Goal: Task Accomplishment & Management: Manage account settings

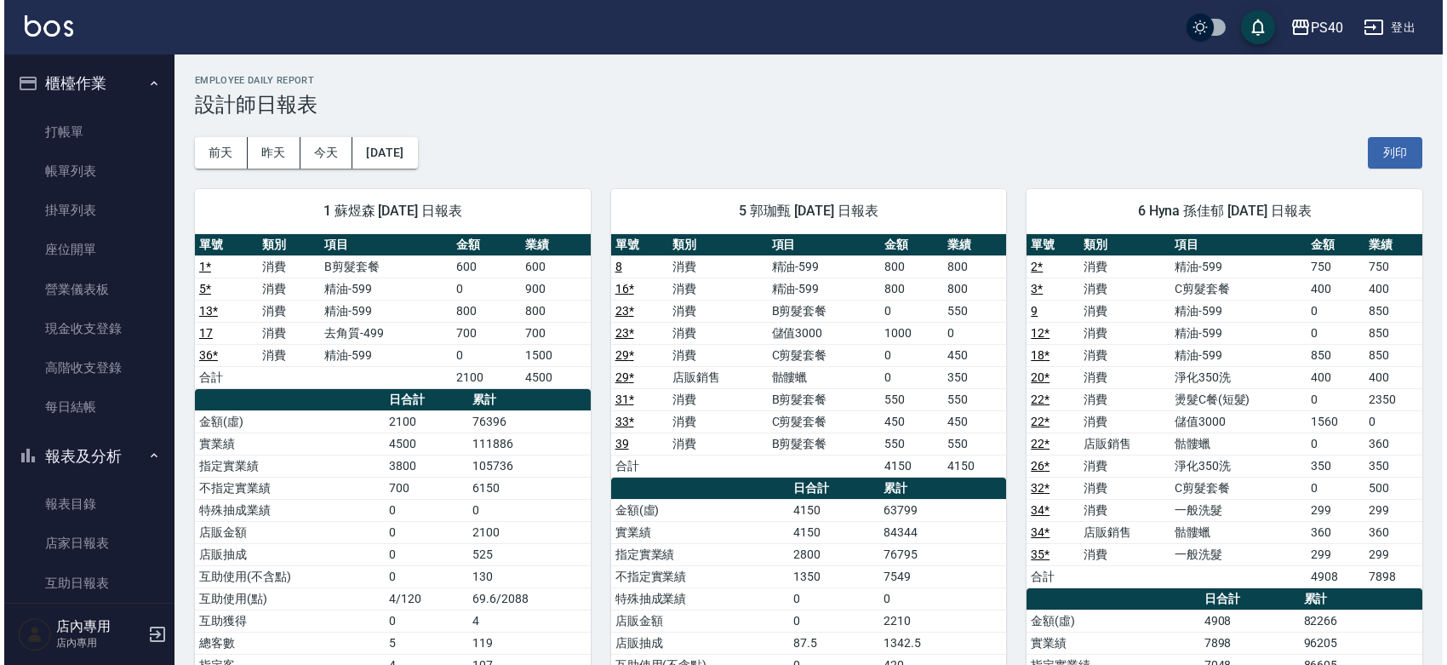
scroll to position [500, 0]
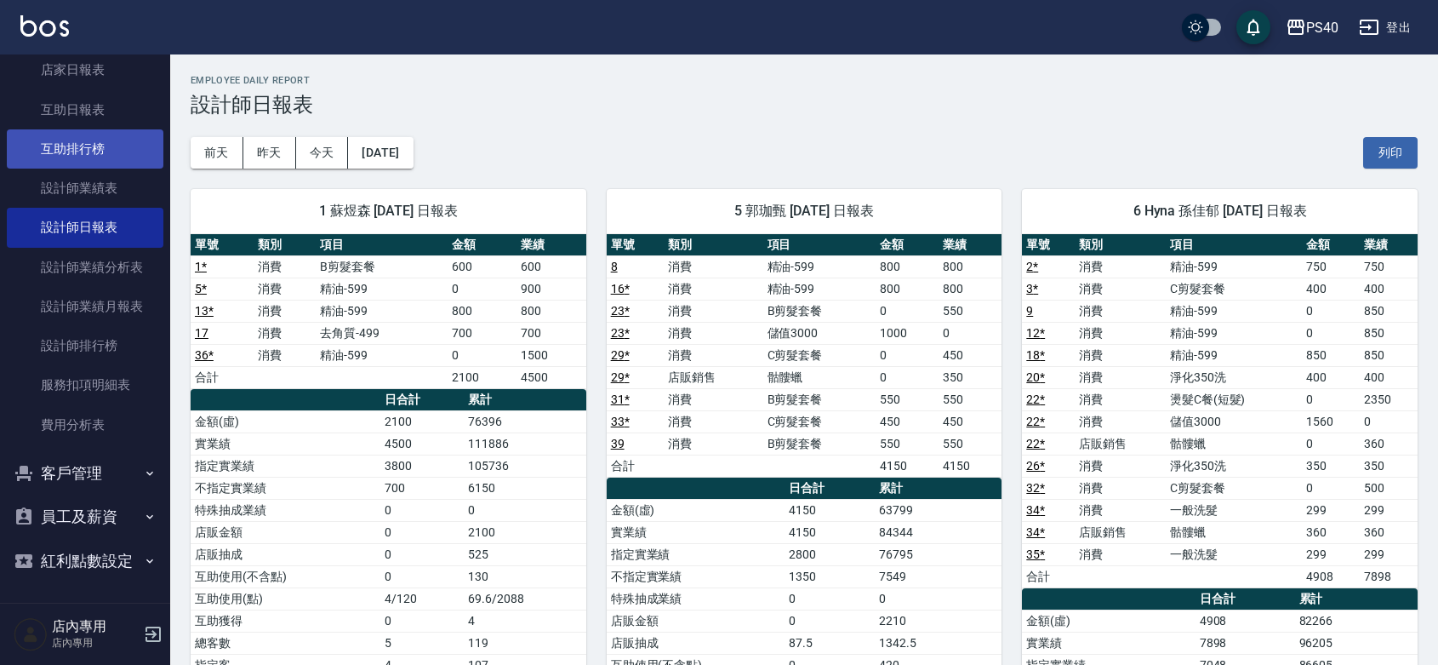
click at [71, 129] on link "互助排行榜" at bounding box center [85, 148] width 157 height 39
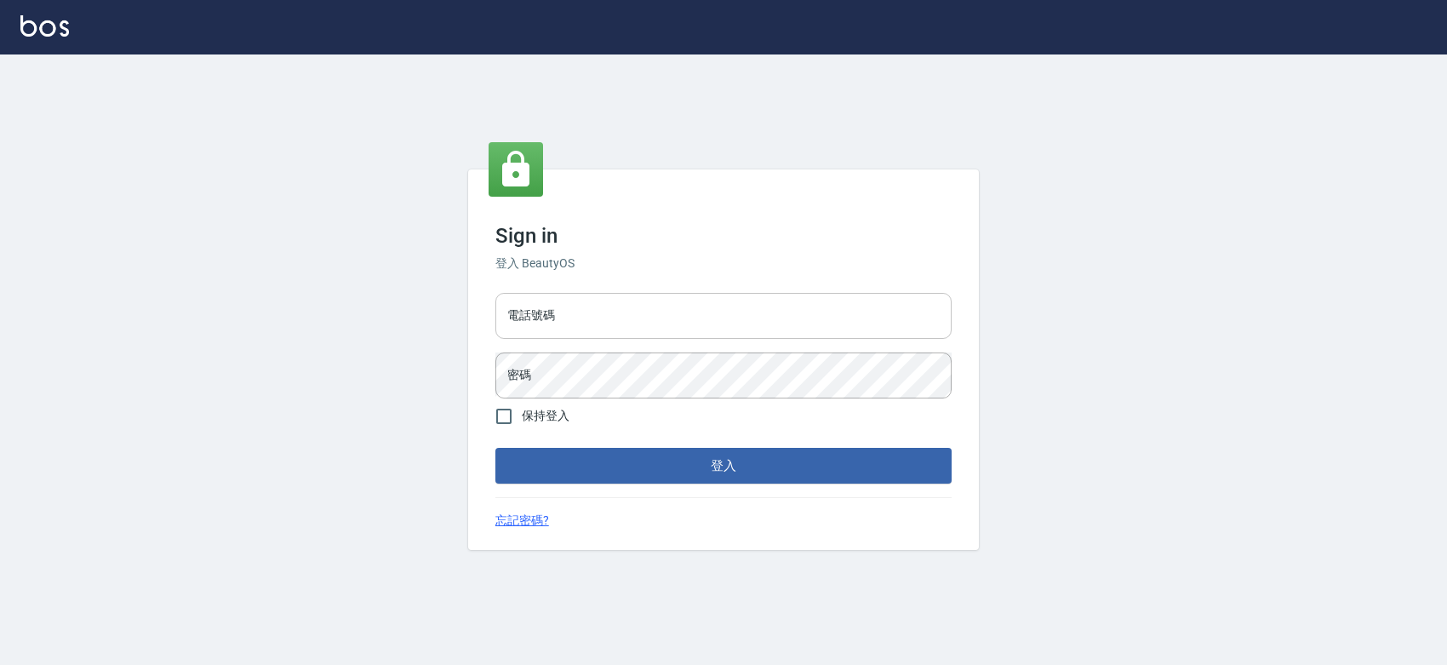
click at [694, 306] on input "電話號碼" at bounding box center [723, 316] width 456 height 46
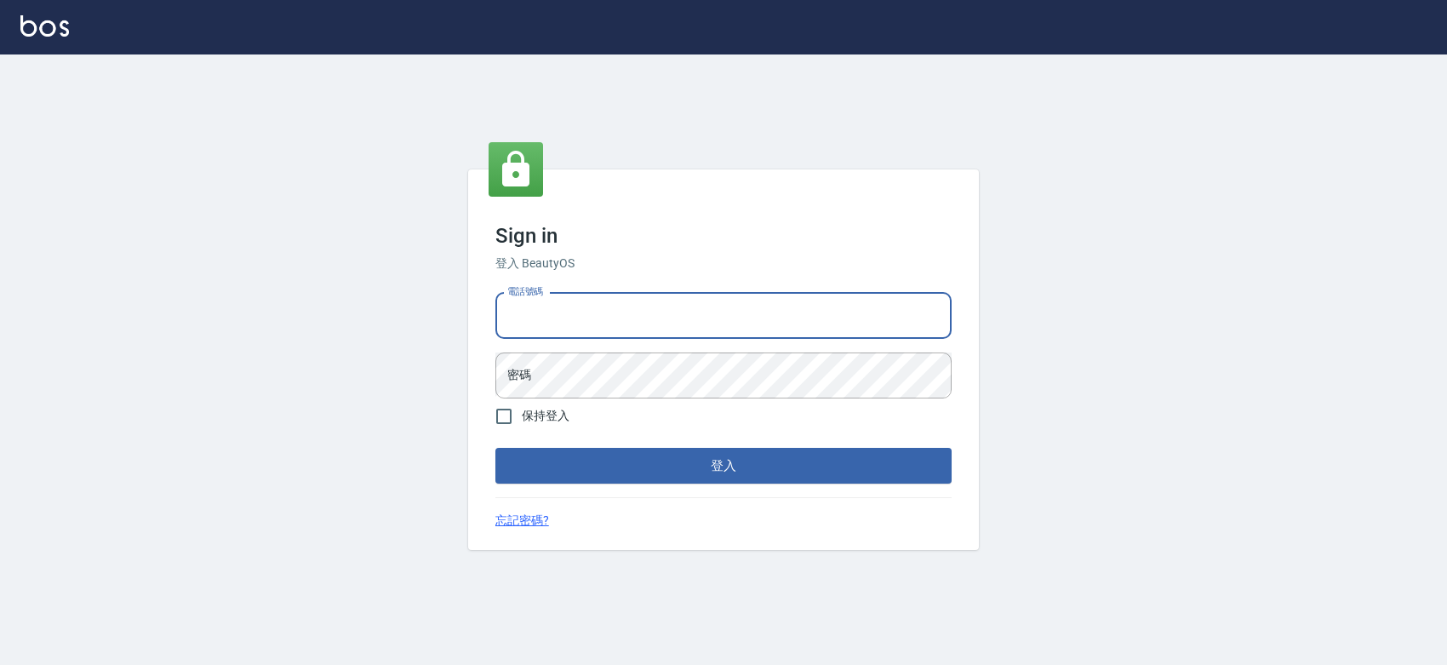
type input "0427061917"
drag, startPoint x: 567, startPoint y: 311, endPoint x: 466, endPoint y: 300, distance: 101.1
click at [466, 300] on div "Sign in 登入 BeautyOS 電話號碼 [PHONE_NUMBER] 電話號碼 密碼 密碼 保持登入 登入 忘記密碼?" at bounding box center [723, 359] width 1447 height 610
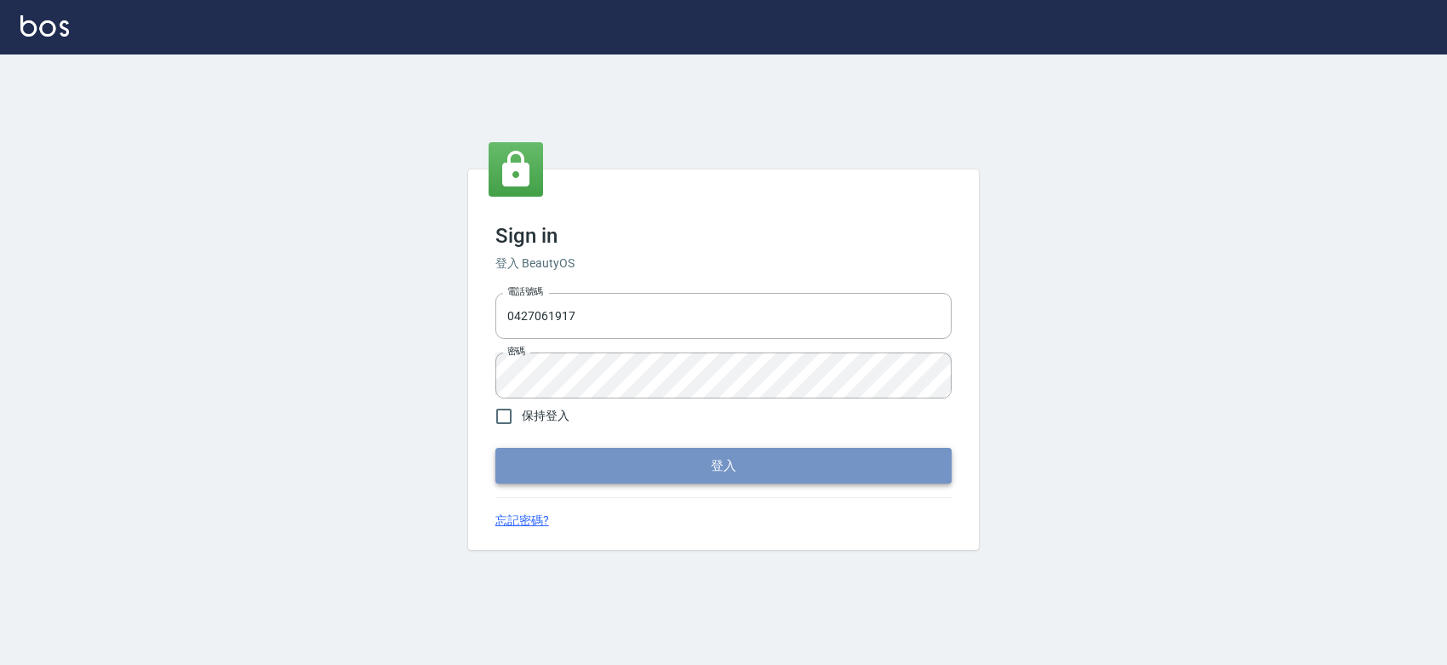
click at [609, 470] on button "登入" at bounding box center [723, 466] width 456 height 36
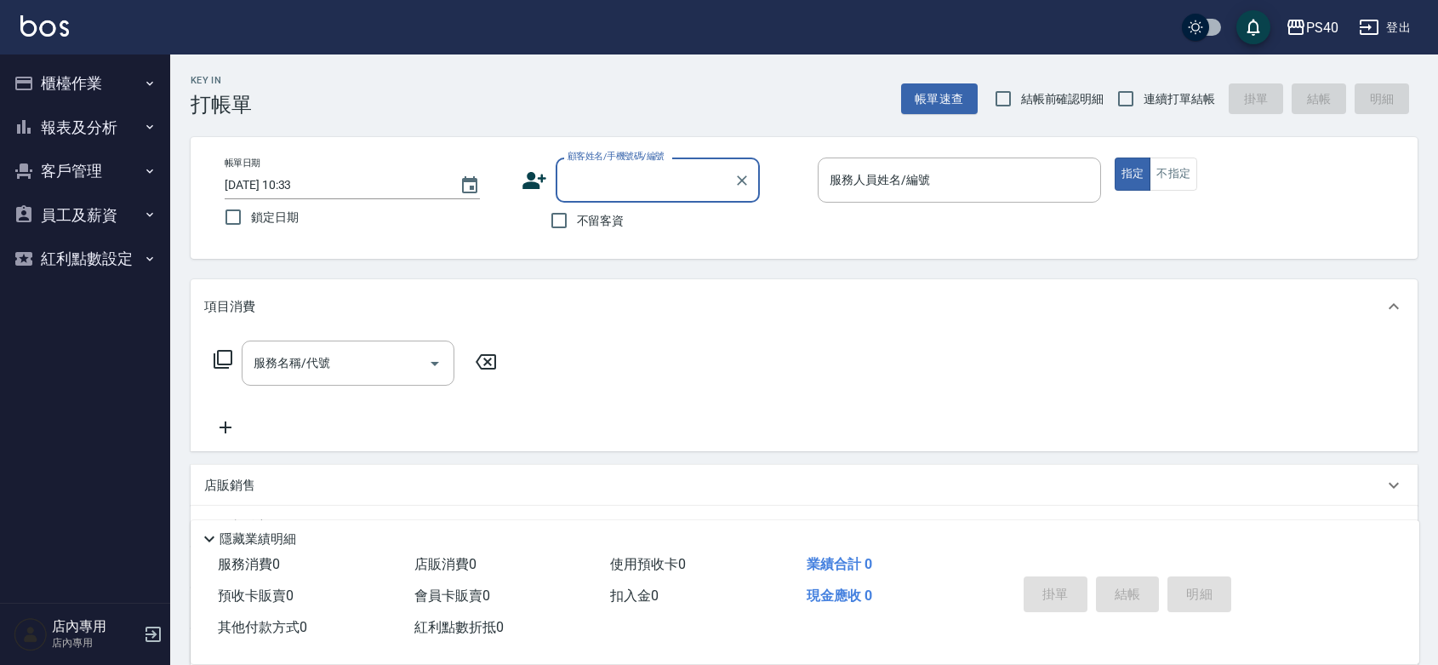
click at [68, 136] on button "報表及分析" at bounding box center [85, 128] width 157 height 44
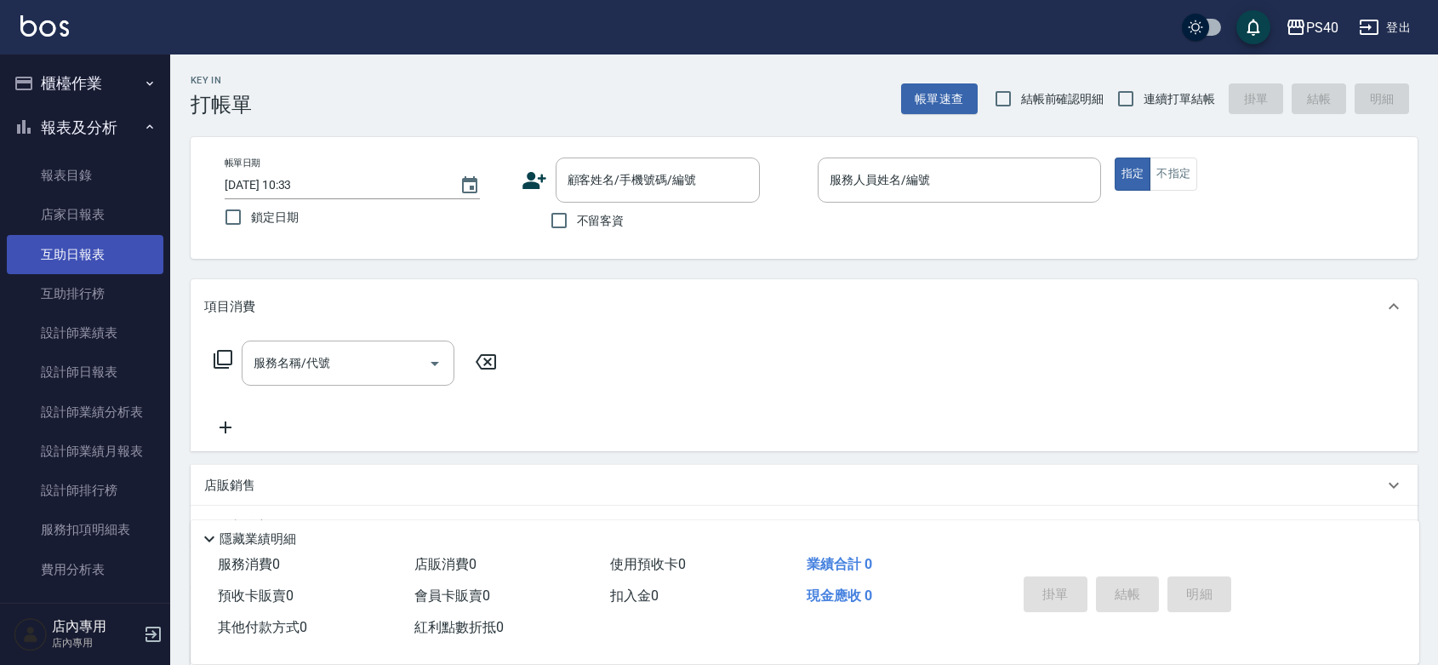
click at [102, 268] on link "互助日報表" at bounding box center [85, 254] width 157 height 39
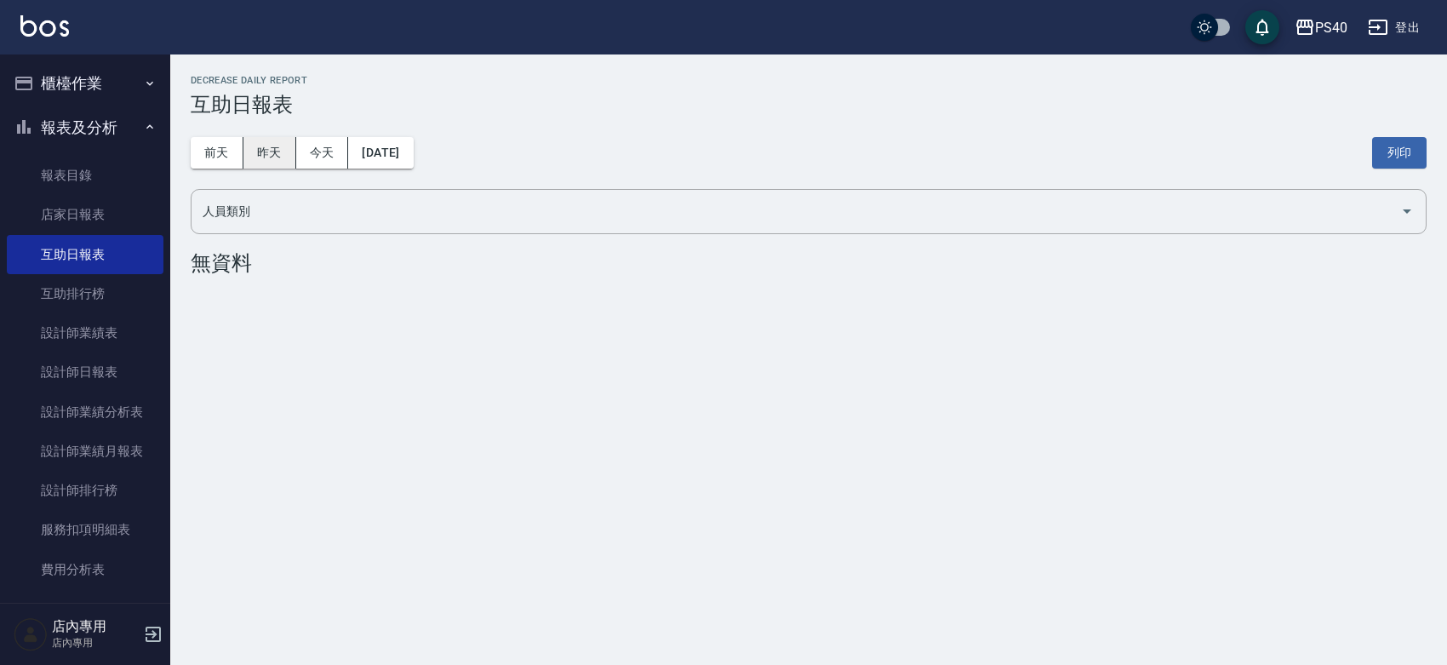
click at [278, 160] on button "昨天" at bounding box center [269, 152] width 53 height 31
